Goal: Task Accomplishment & Management: Manage account settings

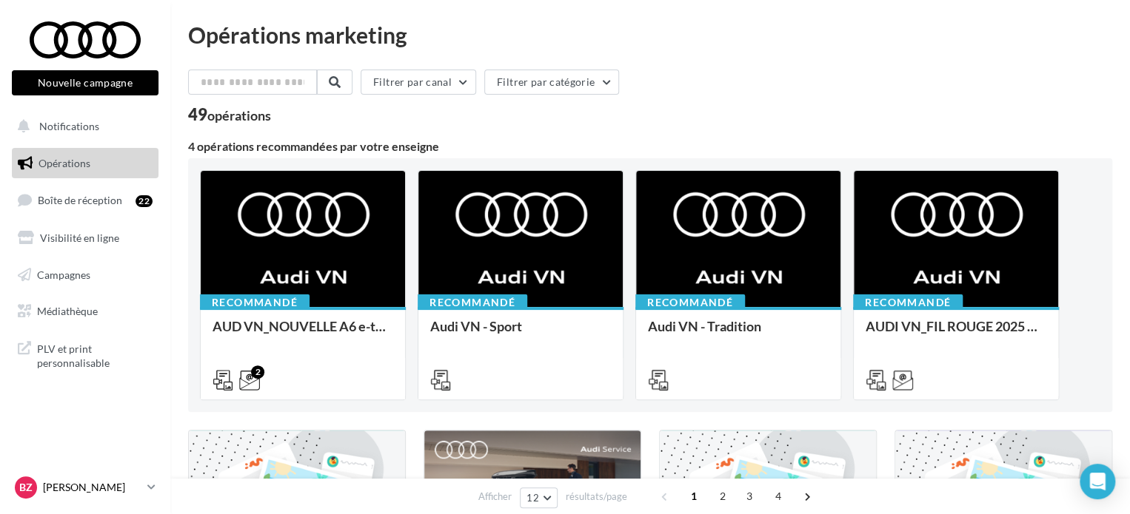
click at [148, 491] on icon at bounding box center [151, 487] width 8 height 13
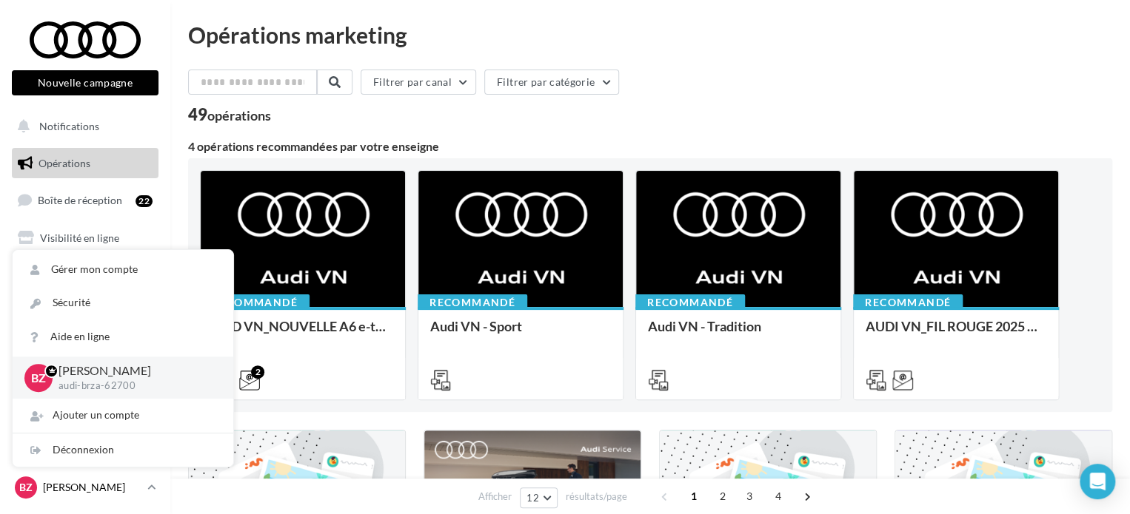
click at [149, 491] on icon at bounding box center [151, 487] width 8 height 13
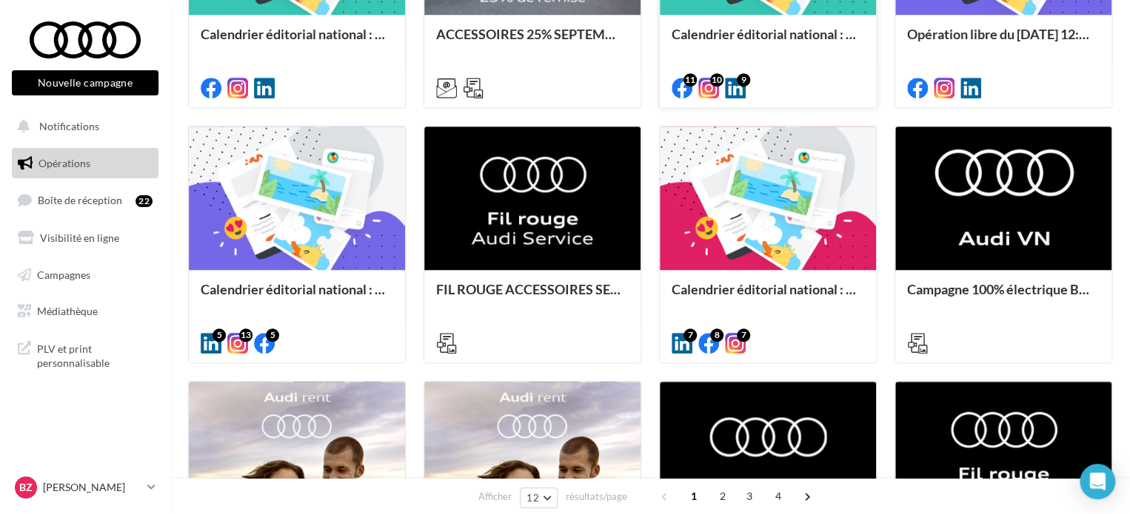
scroll to position [666, 0]
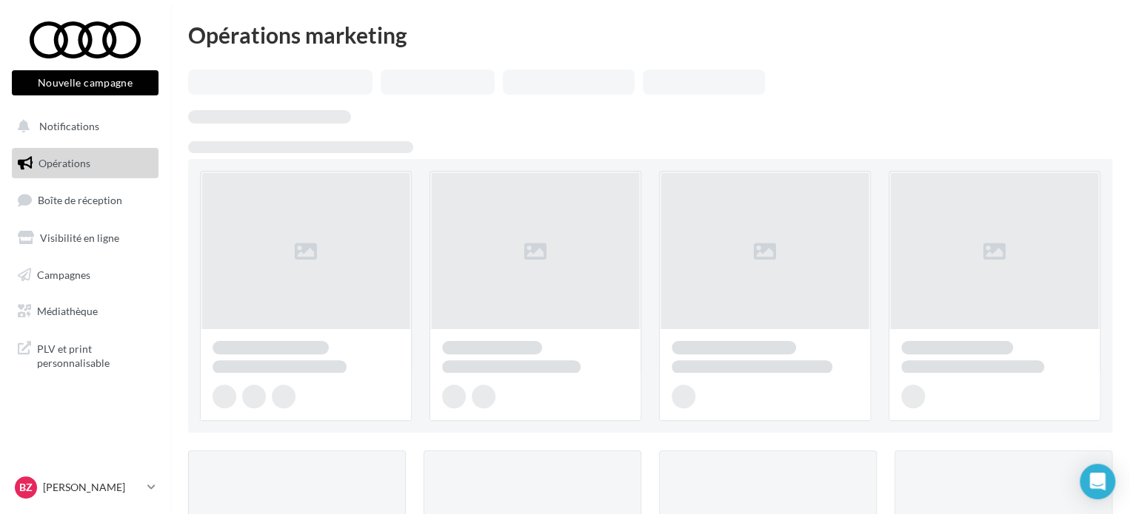
click at [154, 489] on icon at bounding box center [151, 487] width 8 height 13
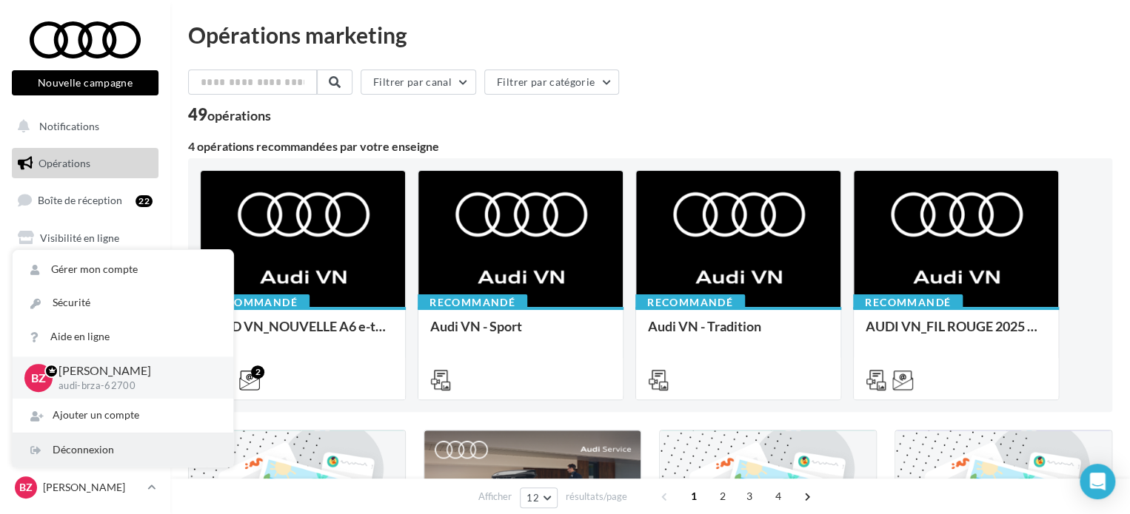
click at [124, 454] on div "Déconnexion" at bounding box center [123, 450] width 221 height 33
